Goal: Obtain resource: Download file/media

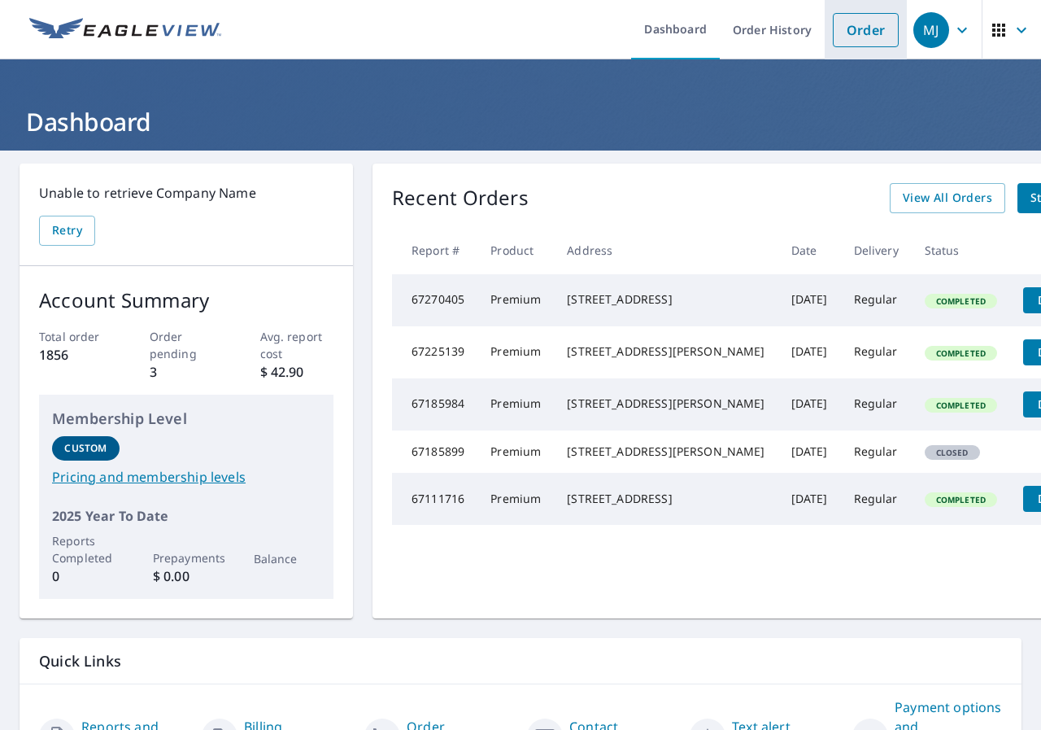
click at [854, 37] on link "Order" at bounding box center [866, 30] width 66 height 34
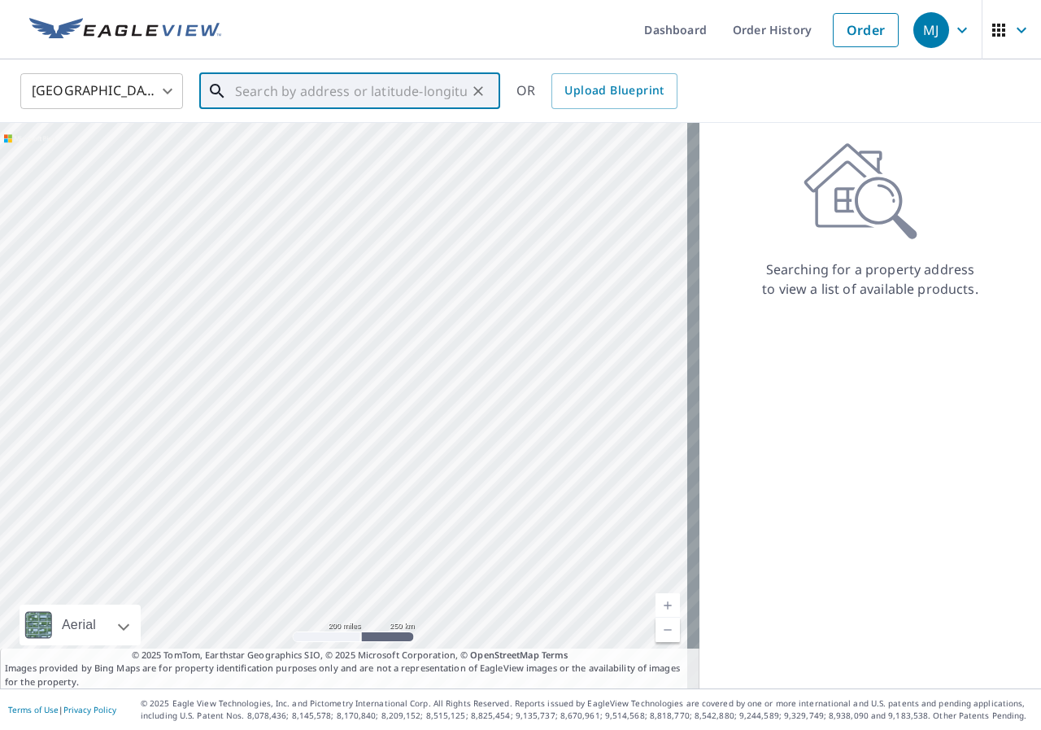
click at [301, 82] on input "text" at bounding box center [351, 91] width 232 height 46
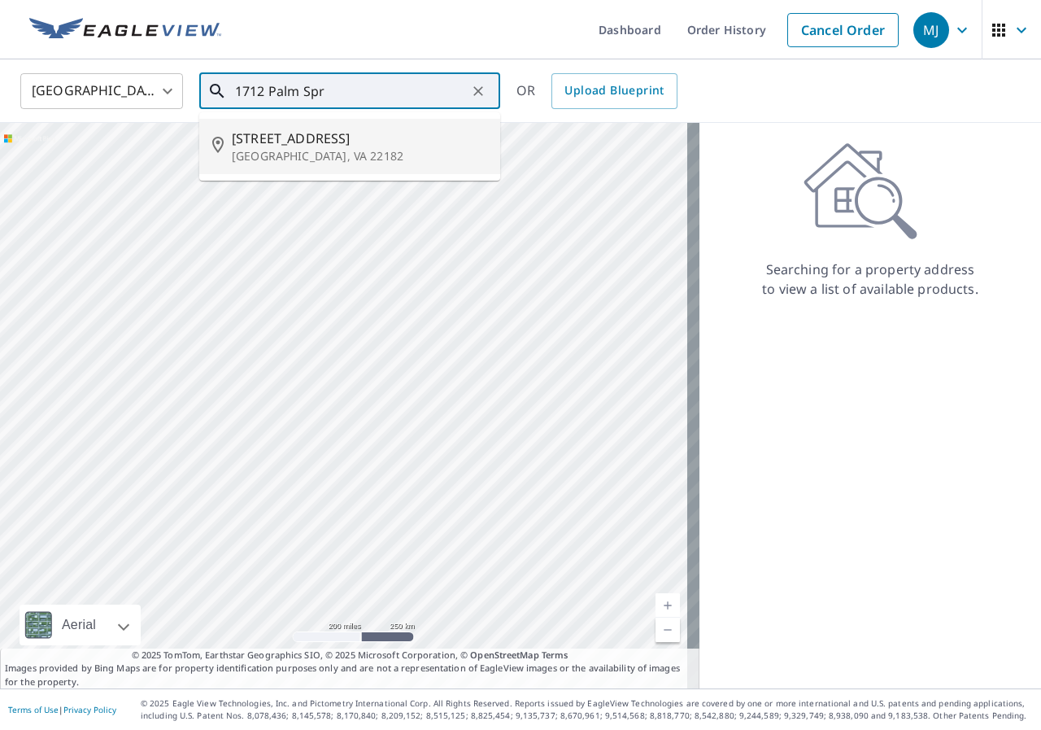
click at [297, 128] on span "[STREET_ADDRESS]" at bounding box center [359, 138] width 255 height 20
type input "[STREET_ADDRESS][PERSON_NAME]"
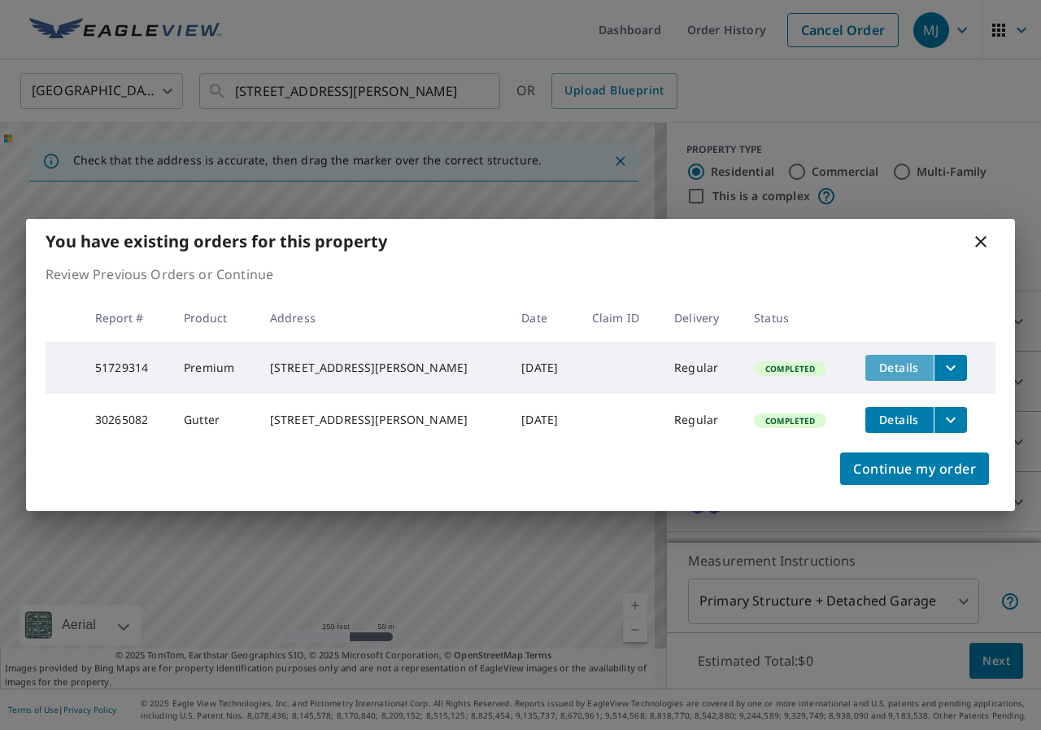
click at [890, 359] on span "Details" at bounding box center [899, 366] width 49 height 15
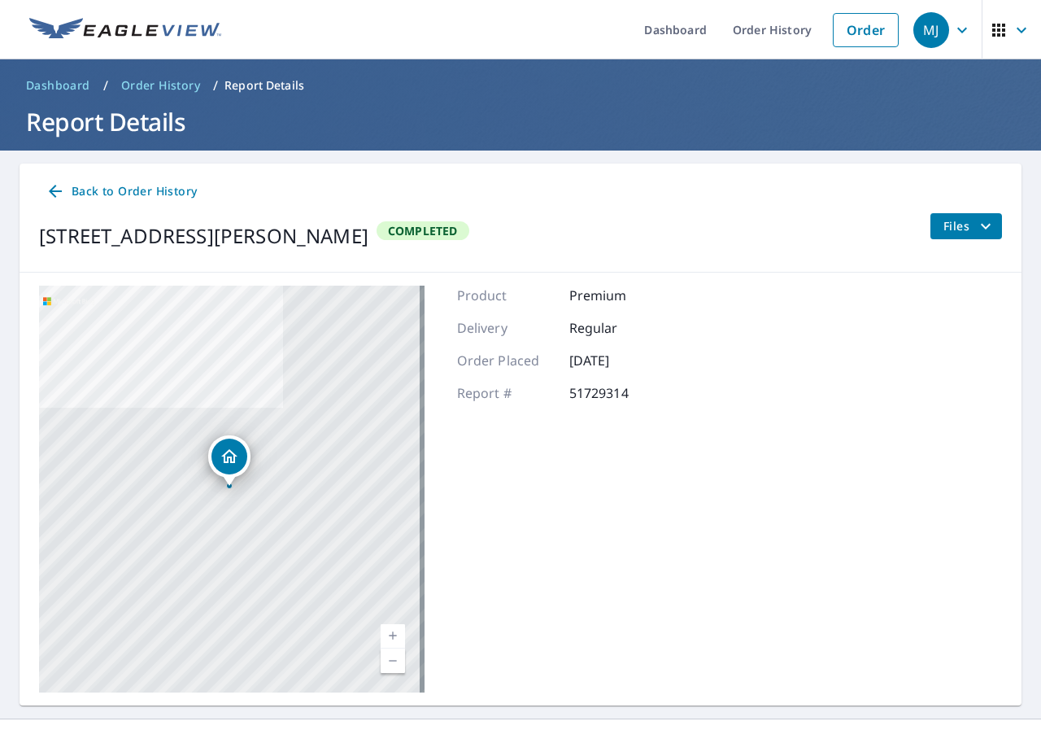
click at [943, 233] on span "Files" at bounding box center [969, 226] width 52 height 20
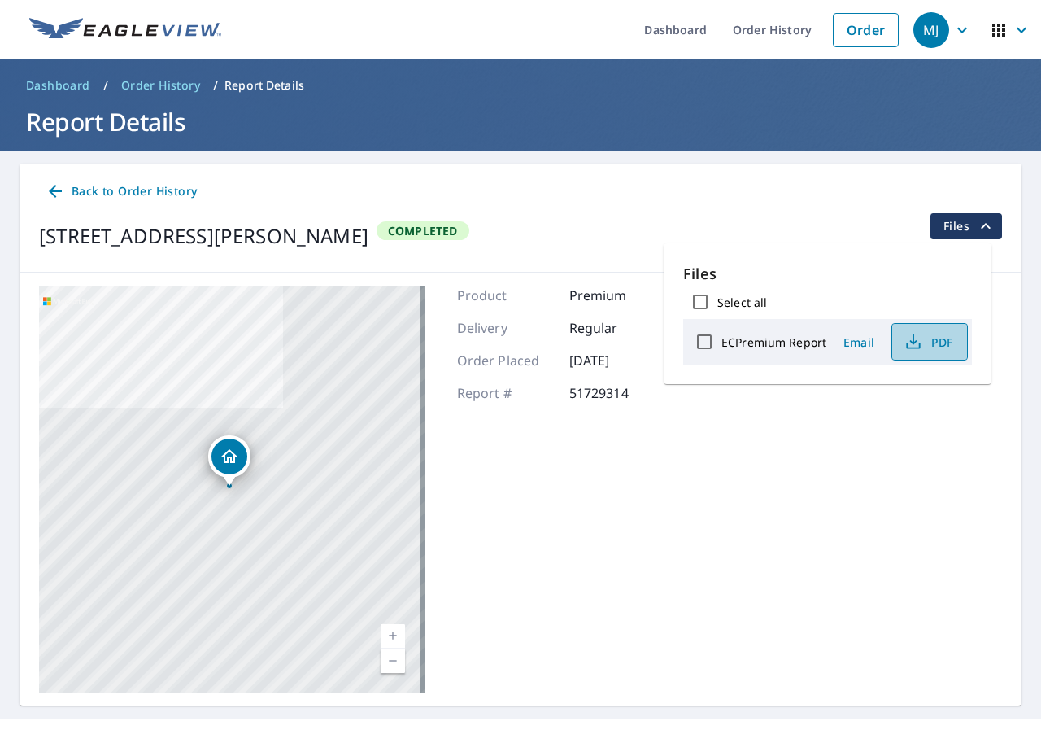
click at [921, 338] on span "PDF" at bounding box center [928, 342] width 52 height 20
